Goal: Information Seeking & Learning: Find specific fact

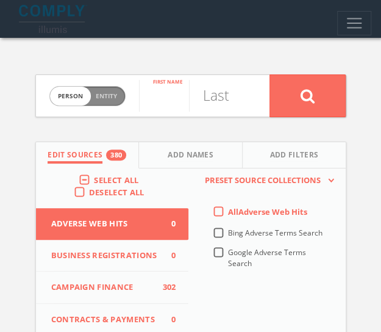
click at [161, 91] on input "text" at bounding box center [164, 96] width 50 height 32
type input "Brendan"
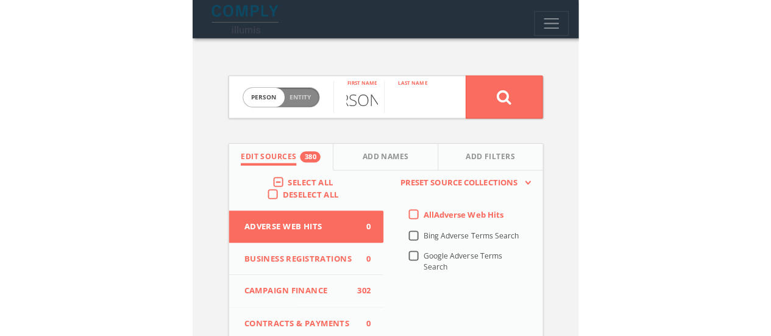
scroll to position [0, 0]
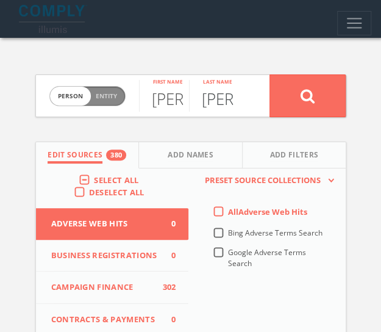
type input "Gill"
click at [269, 74] on button at bounding box center [307, 95] width 76 height 43
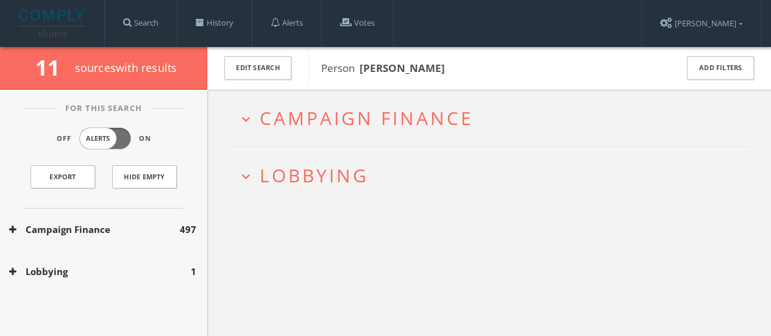
click at [272, 183] on span "Lobbying" at bounding box center [314, 175] width 109 height 25
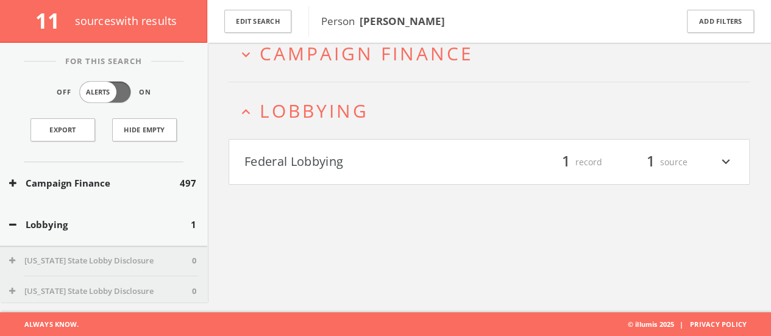
click at [360, 155] on button "Federal Lobbying" at bounding box center [366, 162] width 245 height 21
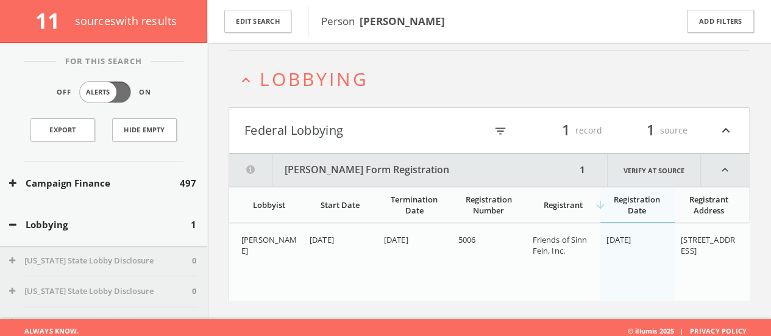
scroll to position [107, 0]
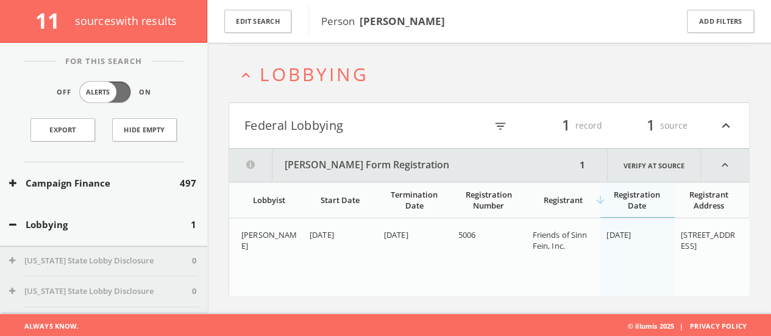
click at [261, 80] on span "Lobbying" at bounding box center [314, 74] width 109 height 25
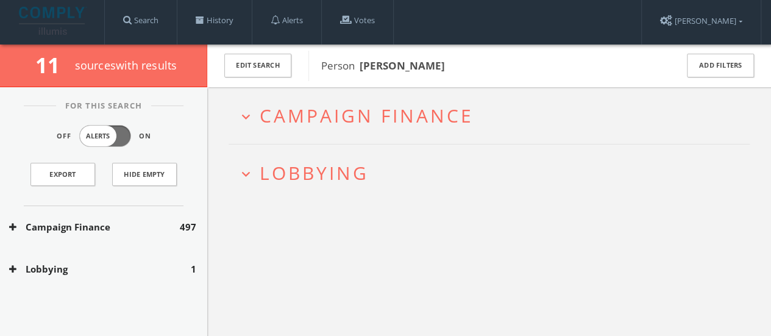
click at [336, 132] on h2 "expand_more Campaign Finance" at bounding box center [489, 115] width 521 height 57
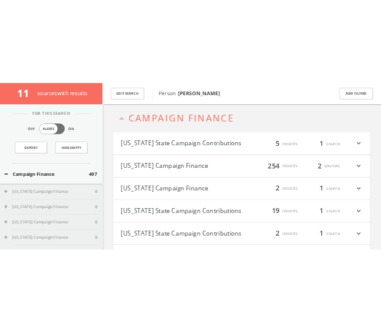
scroll to position [0, 0]
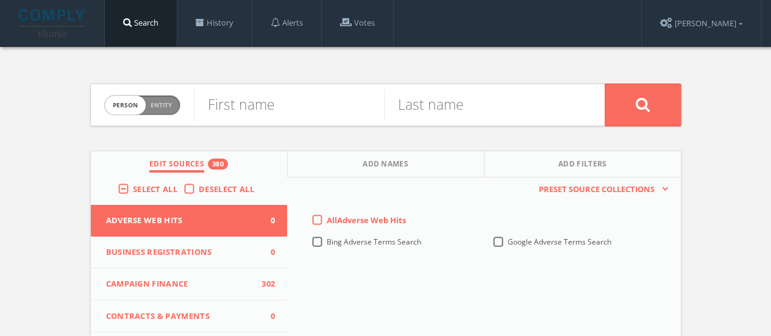
click at [151, 96] on span "Person Entity" at bounding box center [142, 105] width 75 height 19
checkbox input "true"
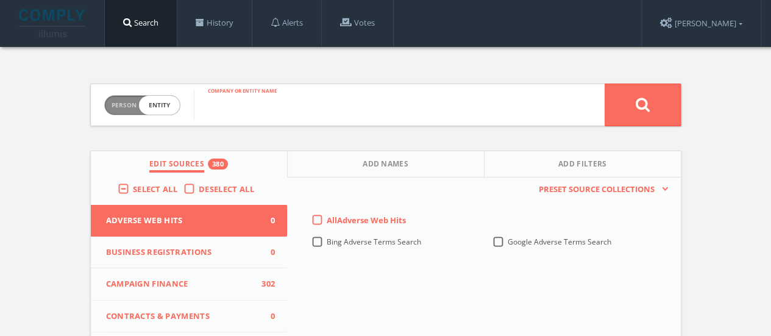
click at [240, 112] on input "text" at bounding box center [399, 105] width 411 height 32
type input "BGill group"
click at [605, 84] on button at bounding box center [643, 105] width 76 height 43
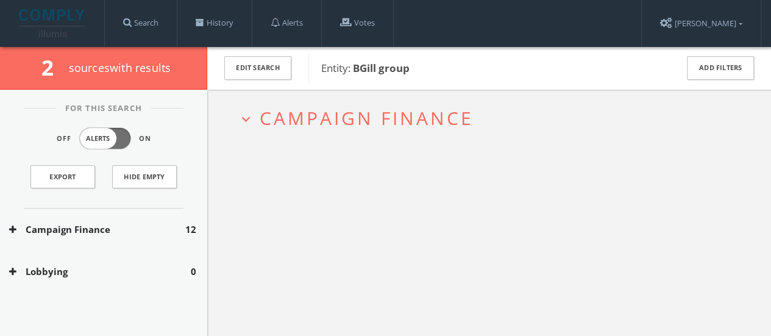
click at [258, 112] on button "expand_more Campaign Finance" at bounding box center [494, 118] width 512 height 20
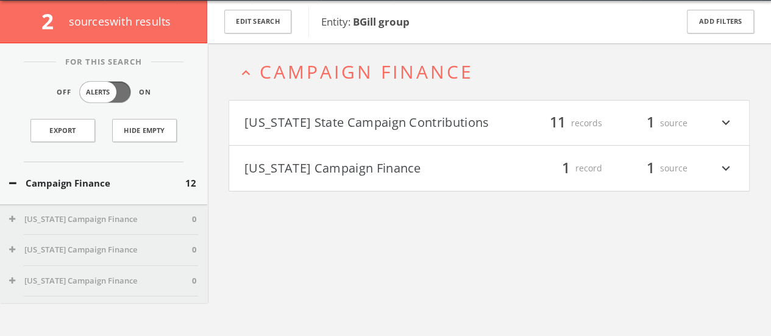
click at [338, 119] on button "[US_STATE] State Campaign Contributions" at bounding box center [366, 123] width 245 height 21
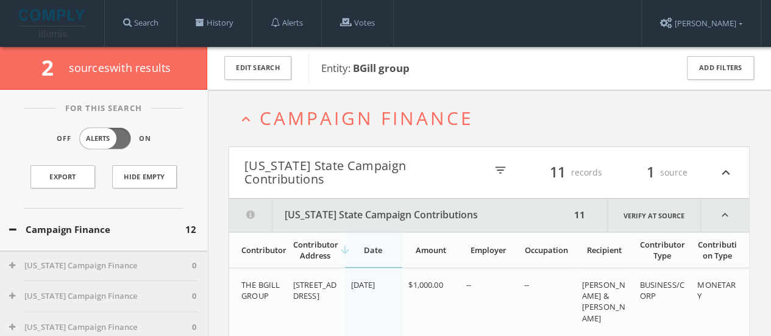
click at [272, 154] on h4 "[US_STATE] State Campaign Contributions filter_list 11 records 1 source expand_…" at bounding box center [489, 172] width 520 height 51
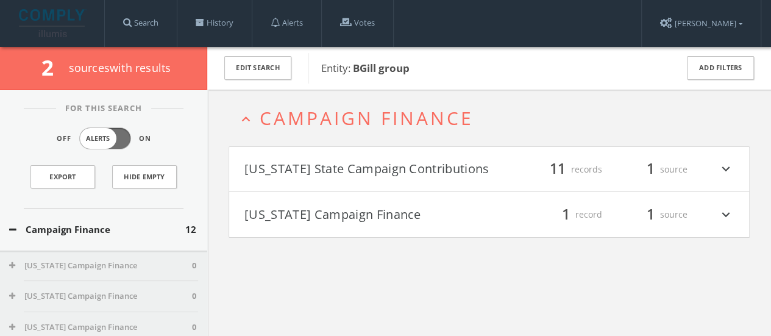
click at [265, 126] on span "Campaign Finance" at bounding box center [367, 117] width 214 height 25
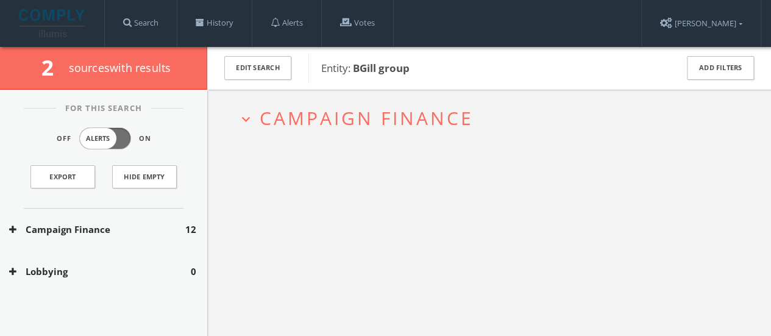
click at [322, 127] on span "Campaign Finance" at bounding box center [367, 117] width 214 height 25
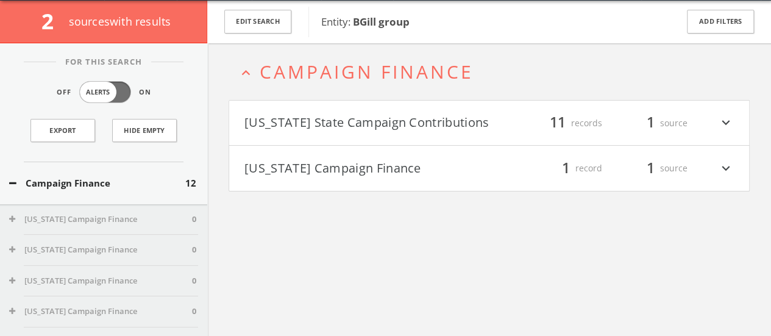
click at [321, 177] on button "[US_STATE] Campaign Finance" at bounding box center [366, 168] width 245 height 21
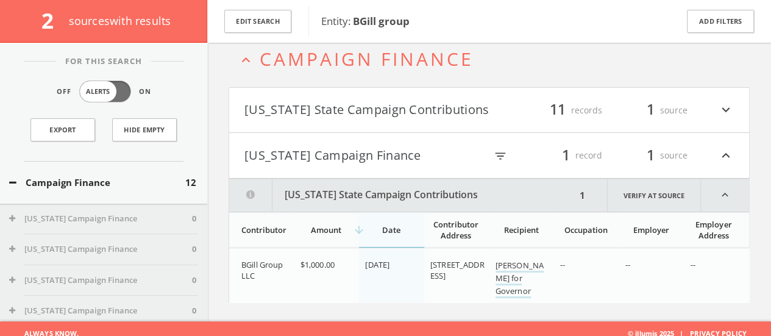
scroll to position [73, 0]
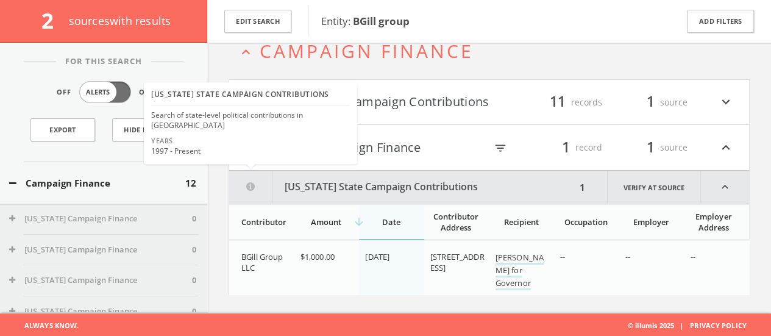
click at [277, 166] on h4 "[US_STATE] Campaign Finance filter_list 1 record 1 source expand_less" at bounding box center [489, 147] width 520 height 45
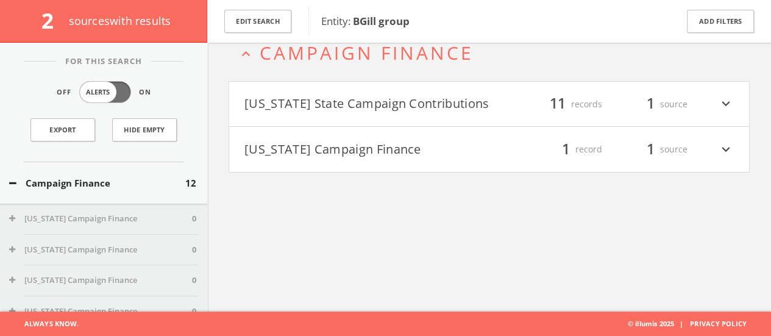
scroll to position [71, 0]
